Goal: Task Accomplishment & Management: Manage account settings

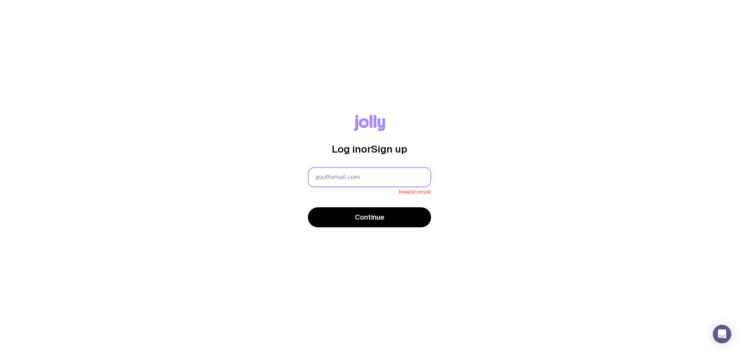
click at [340, 176] on input "text" at bounding box center [369, 177] width 123 height 20
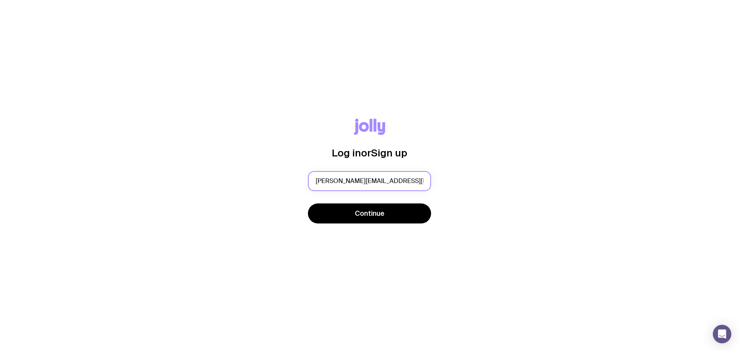
type input "n.cox@taylorsds.com.au"
click at [308, 203] on button "Continue" at bounding box center [369, 213] width 123 height 20
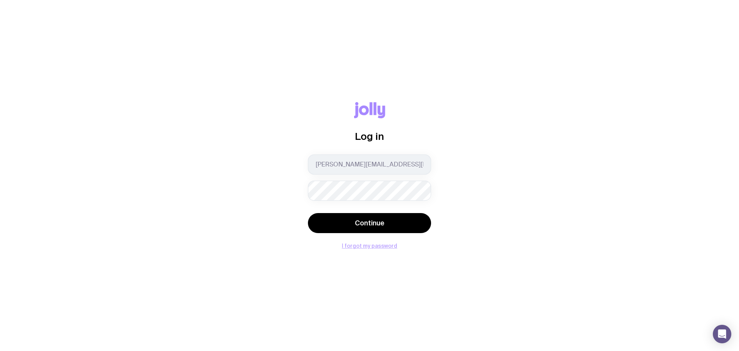
click at [370, 246] on button "I forgot my password" at bounding box center [369, 246] width 55 height 6
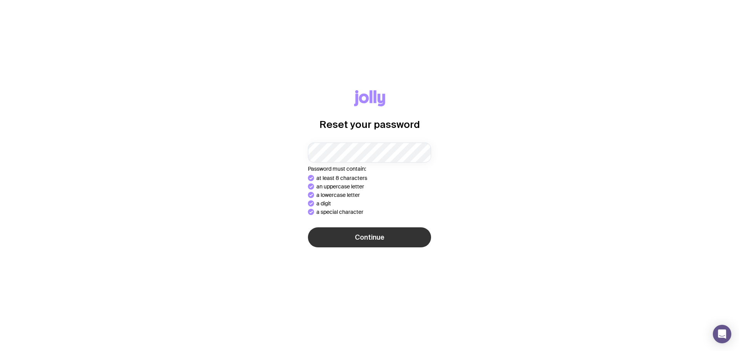
click at [396, 243] on div "Reset your password Password must contain: at least 8 characters an uppercase l…" at bounding box center [369, 175] width 739 height 351
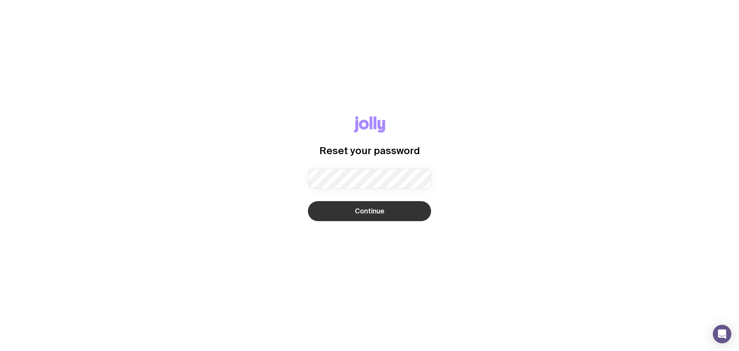
click at [380, 216] on button "Continue" at bounding box center [369, 211] width 123 height 20
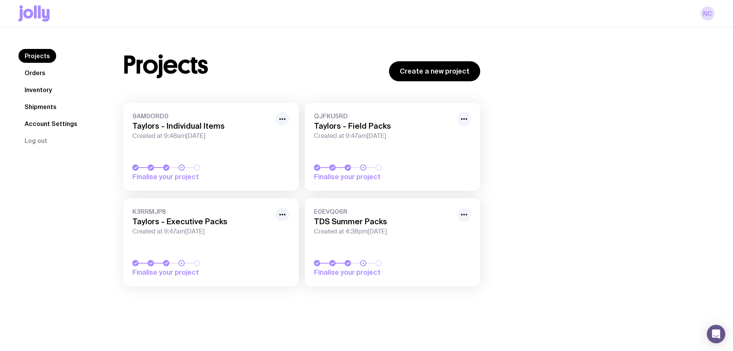
click at [206, 222] on h3 "Taylors - Executive Packs" at bounding box center [201, 221] width 139 height 9
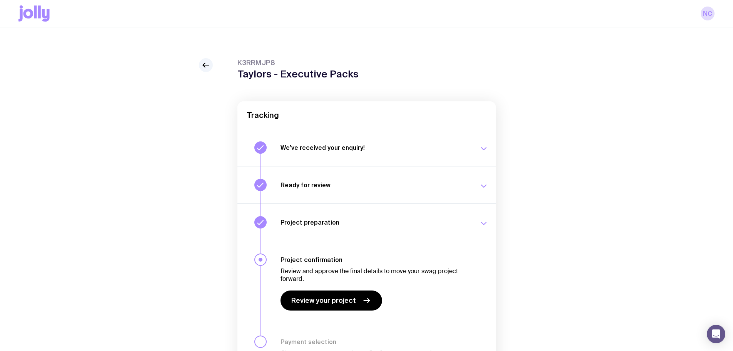
click at [350, 147] on h3 "We’ve received your enquiry!" at bounding box center [375, 148] width 189 height 8
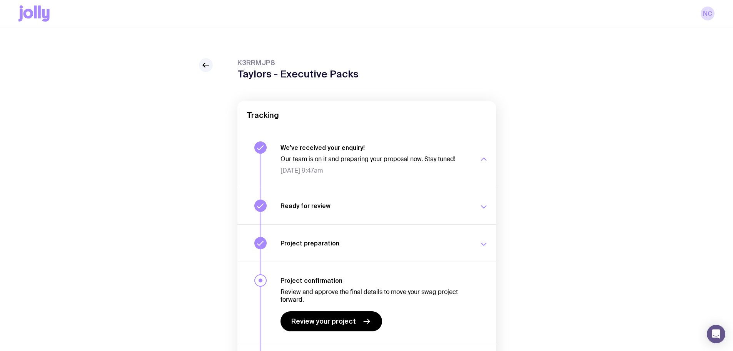
click at [350, 147] on h3 "We’ve received your enquiry!" at bounding box center [375, 148] width 189 height 8
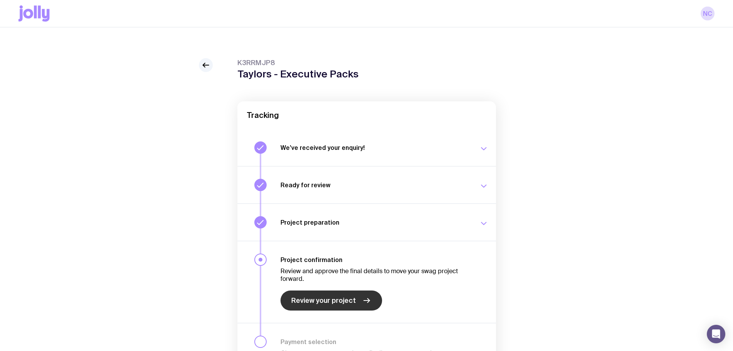
click at [353, 298] on span "Review your project" at bounding box center [323, 300] width 65 height 9
click at [205, 64] on icon at bounding box center [205, 64] width 9 height 9
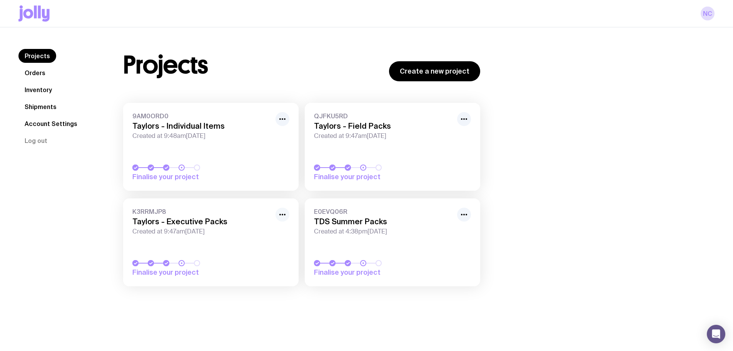
click at [283, 216] on icon "button" at bounding box center [282, 214] width 9 height 9
click at [378, 121] on h3 "Taylors - Field Packs" at bounding box center [383, 125] width 139 height 9
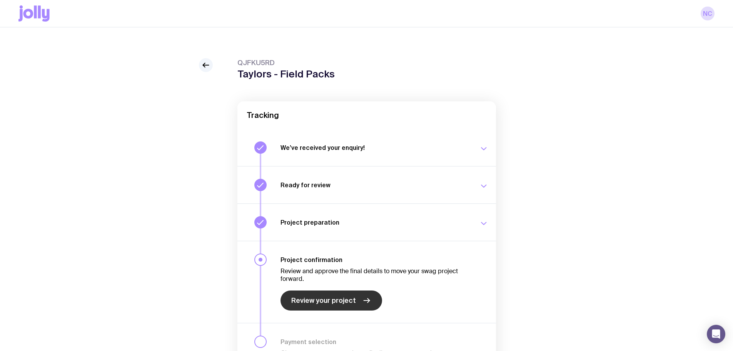
click at [340, 293] on link "Review your project" at bounding box center [332, 300] width 102 height 20
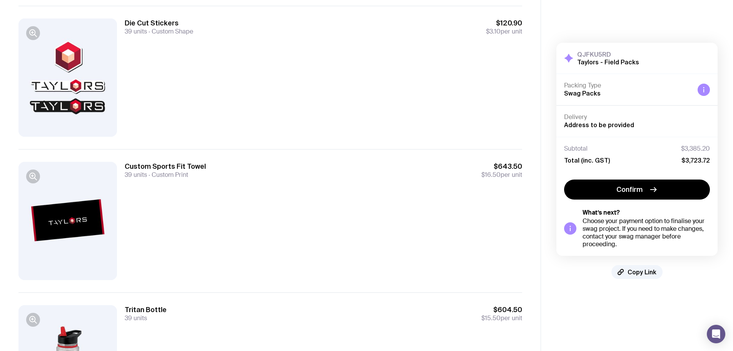
scroll to position [514, 0]
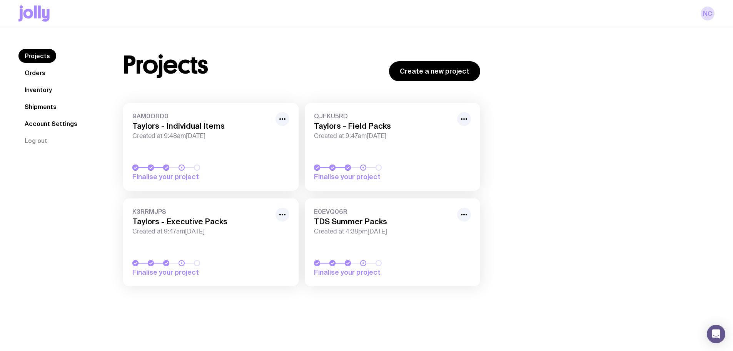
click at [364, 217] on h3 "TDS Summer Packs" at bounding box center [383, 221] width 139 height 9
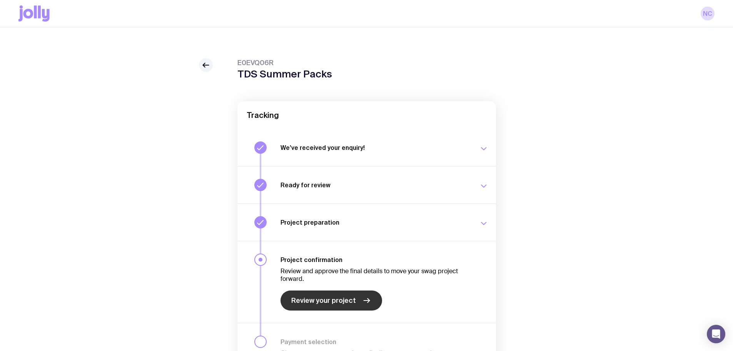
click at [343, 295] on link "Review your project" at bounding box center [332, 300] width 102 height 20
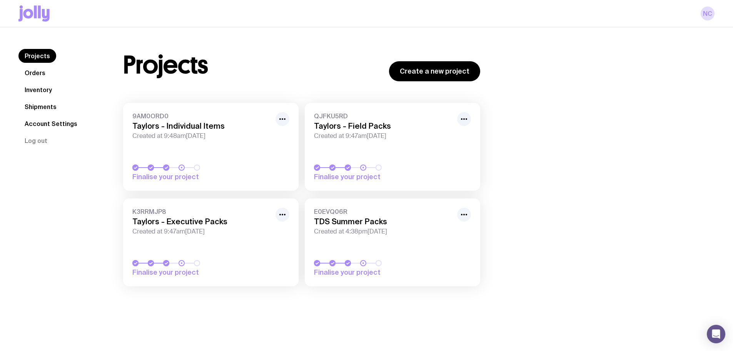
click at [191, 130] on h3 "Taylors - Individual Items" at bounding box center [201, 125] width 139 height 9
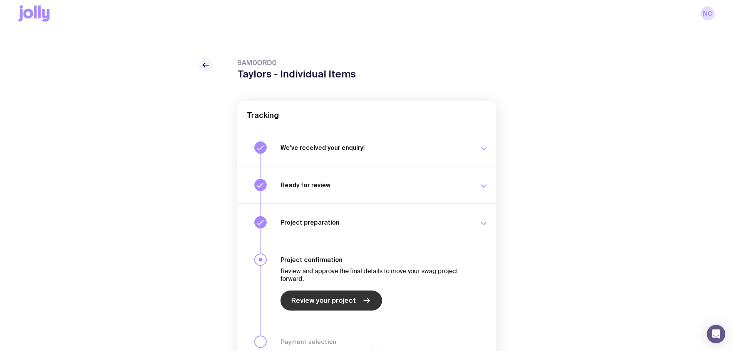
click at [328, 295] on link "Review your project" at bounding box center [332, 300] width 102 height 20
